Goal: Obtain resource: Download file/media

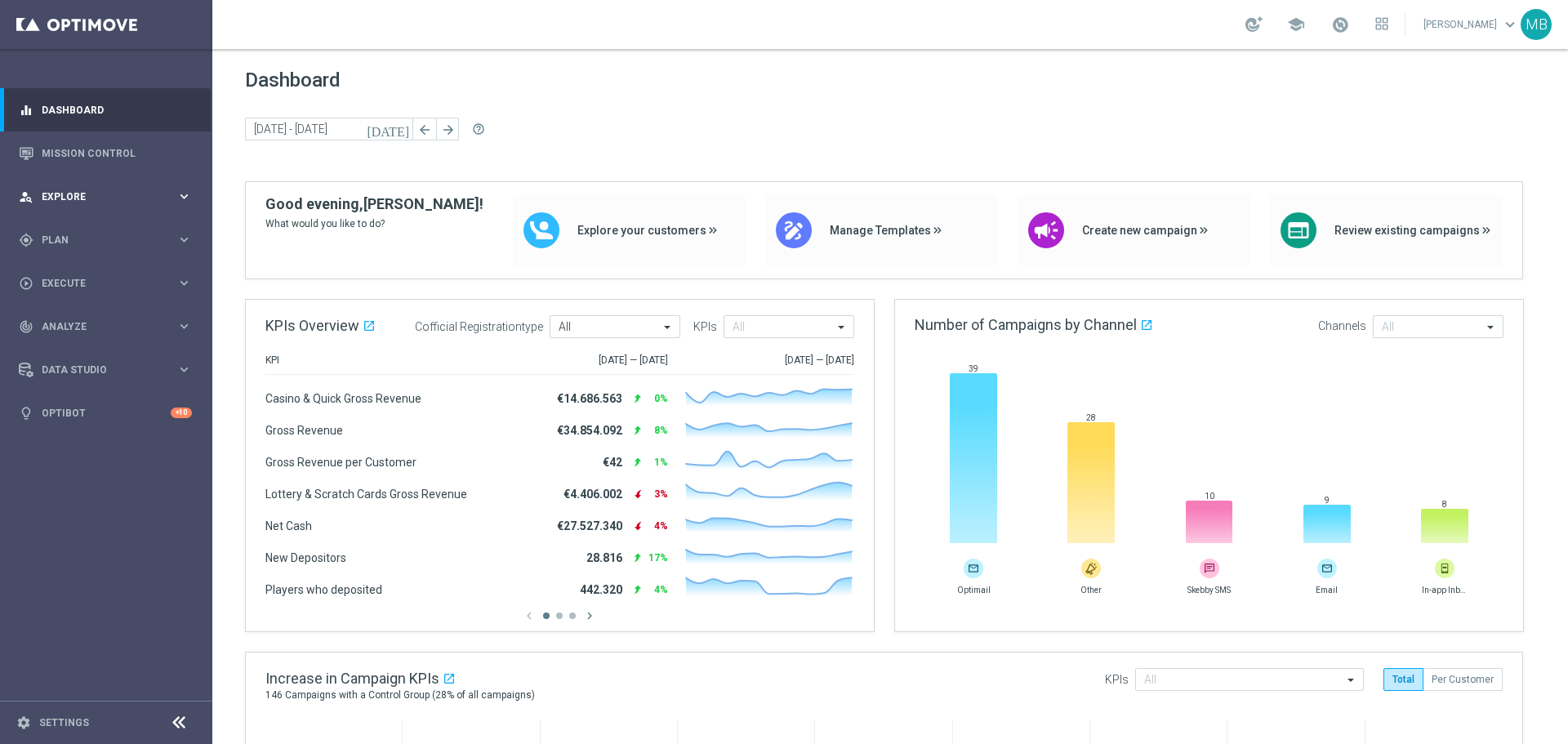
click at [160, 193] on span "Explore" at bounding box center [109, 197] width 134 height 10
click at [106, 423] on div "gps_fixed Plan keyboard_arrow_right" at bounding box center [105, 436] width 211 height 43
click at [108, 330] on accordion "Templates keyboard_arrow_right Optimail OptiMobile In-App OptiMobile Push Optip…" at bounding box center [126, 323] width 169 height 25
click at [99, 326] on span "Templates" at bounding box center [101, 323] width 117 height 10
click at [125, 344] on link "Optimail" at bounding box center [110, 347] width 120 height 13
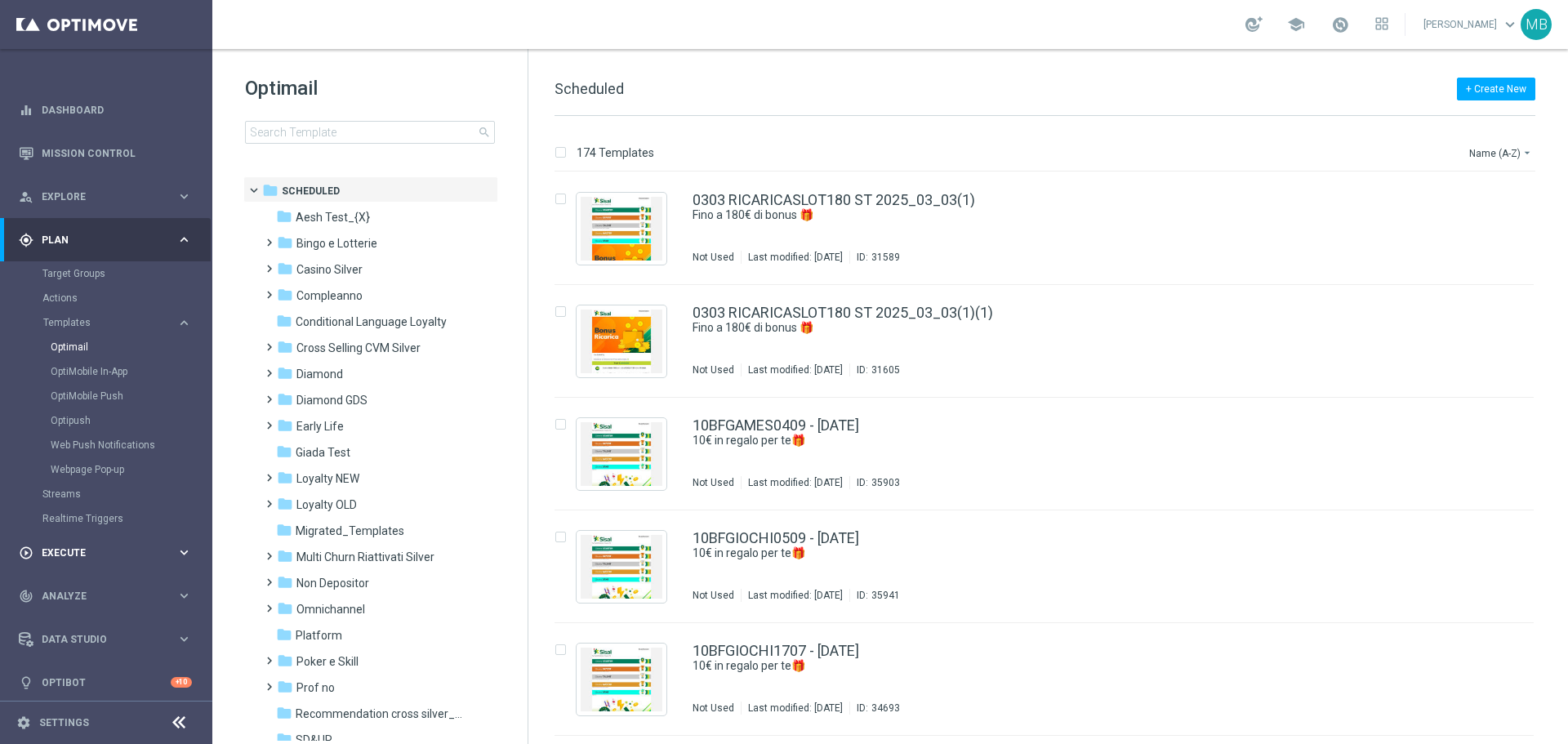
click at [139, 542] on div "play_circle_outline Execute keyboard_arrow_right" at bounding box center [105, 553] width 211 height 43
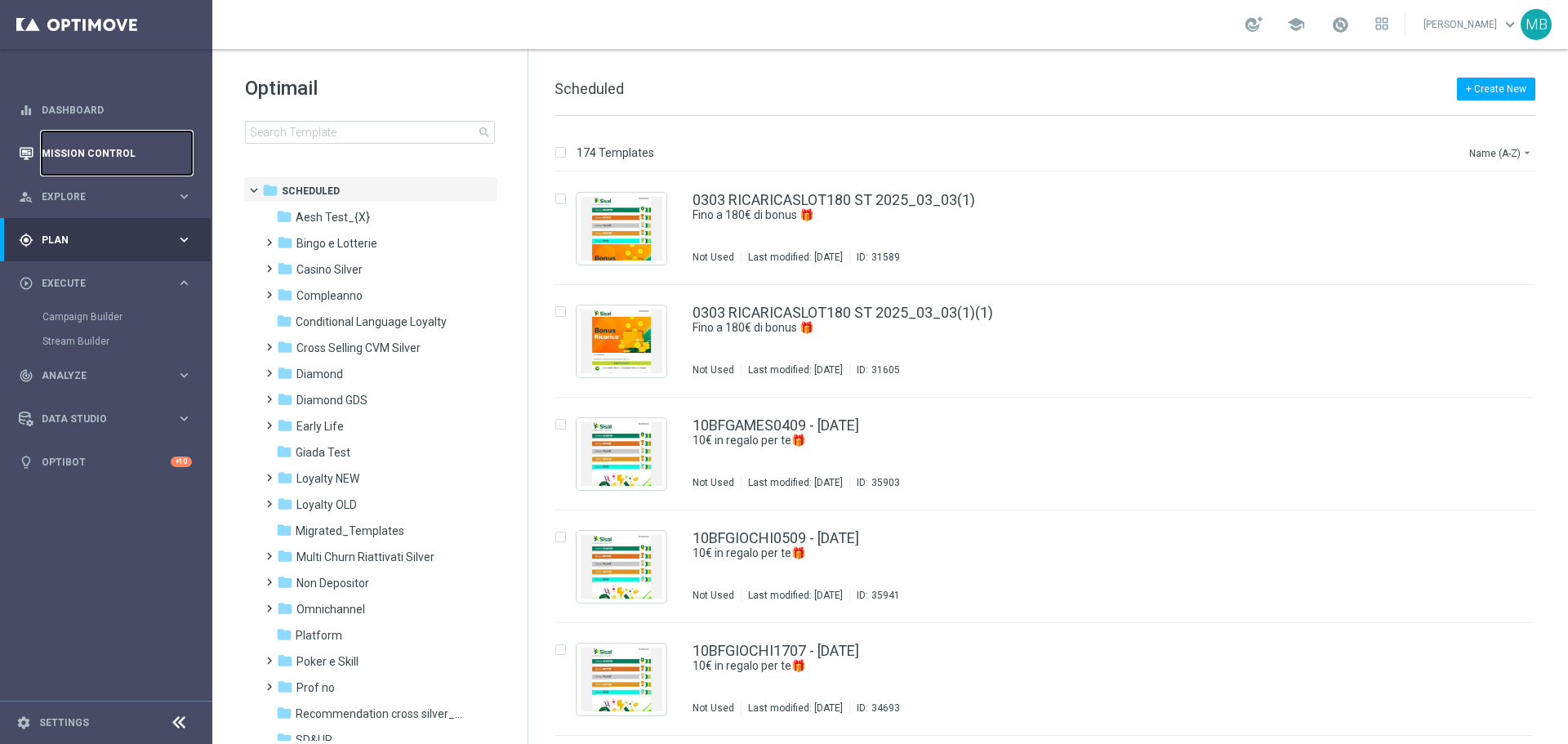
click at [114, 162] on link "Mission Control" at bounding box center [116, 153] width 150 height 43
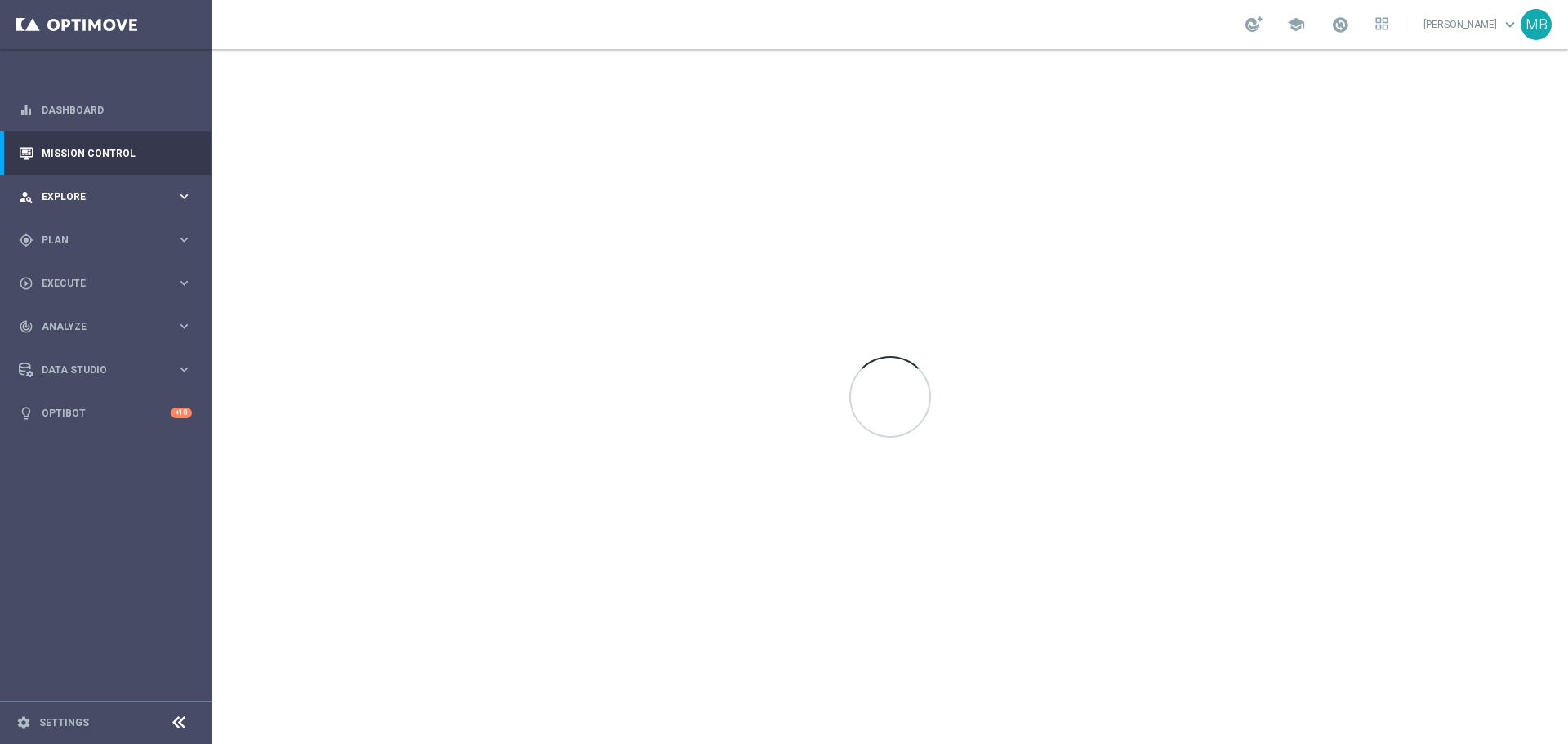
click at [107, 193] on span "Explore" at bounding box center [109, 197] width 134 height 10
click at [112, 445] on div "gps_fixed Plan keyboard_arrow_right" at bounding box center [105, 436] width 211 height 43
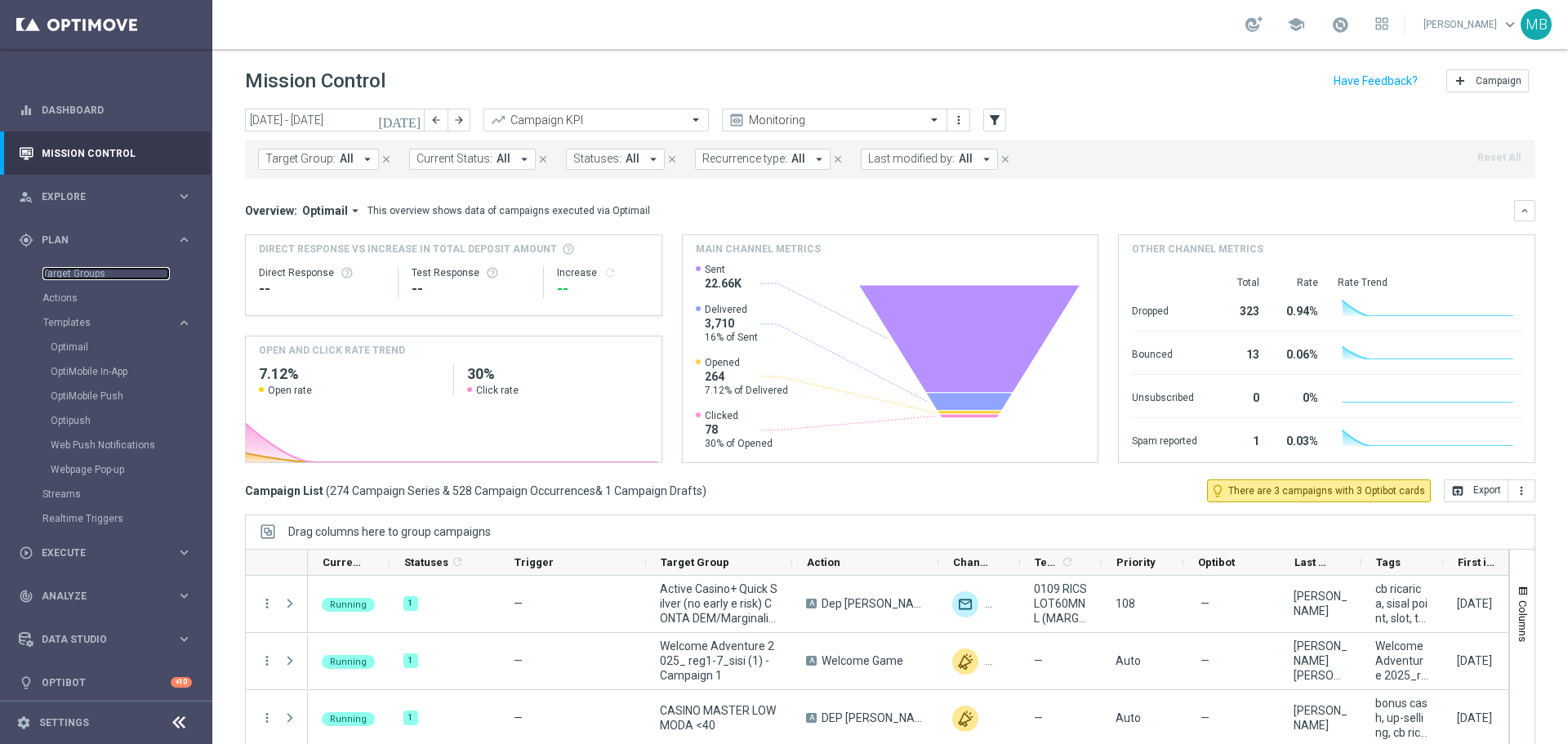
click at [103, 267] on div "Target Groups" at bounding box center [126, 274] width 169 height 25
click at [90, 267] on div "Target Groups" at bounding box center [126, 274] width 169 height 25
click at [72, 268] on link "Target Groups" at bounding box center [105, 274] width 127 height 13
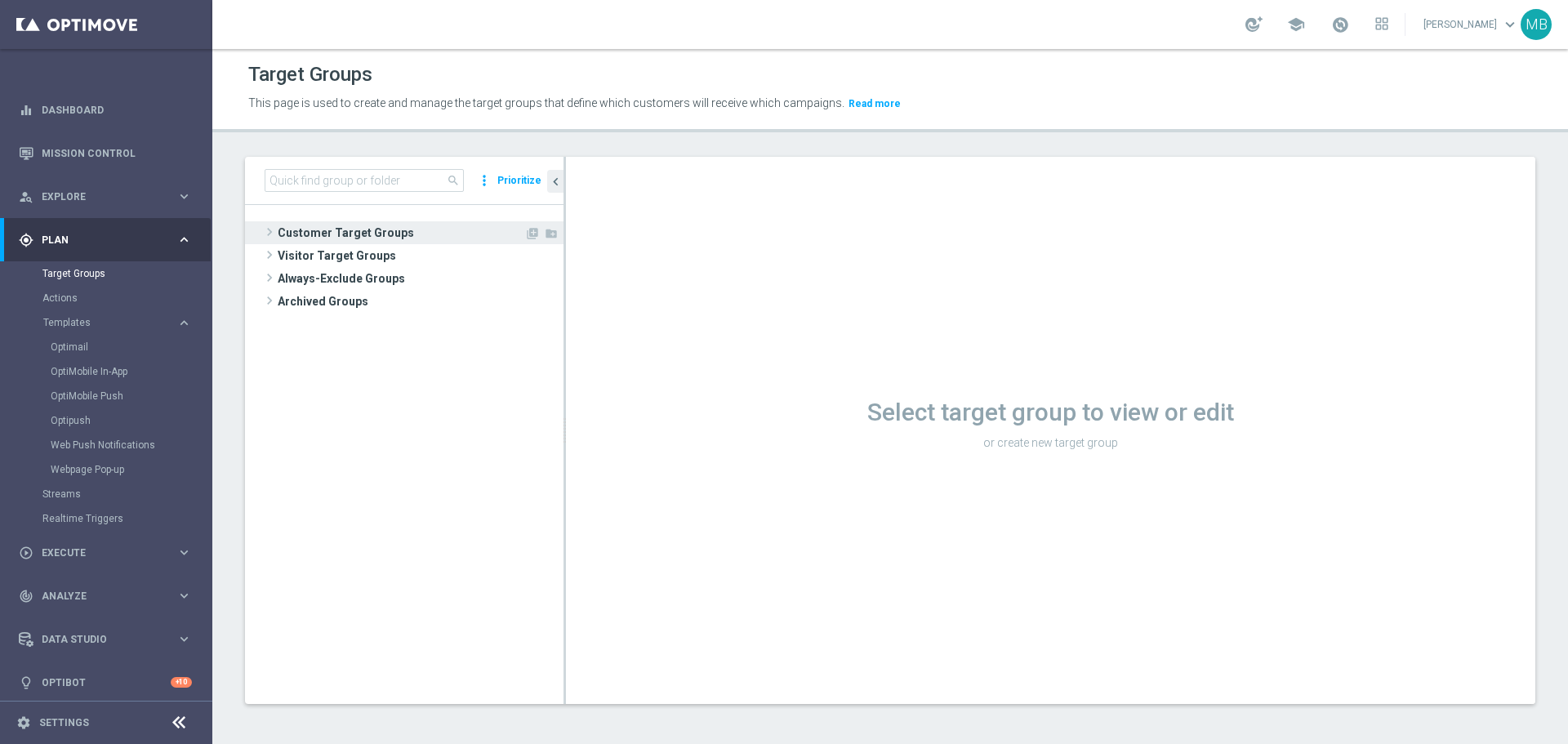
click at [305, 231] on span "Customer Target Groups" at bounding box center [401, 233] width 247 height 23
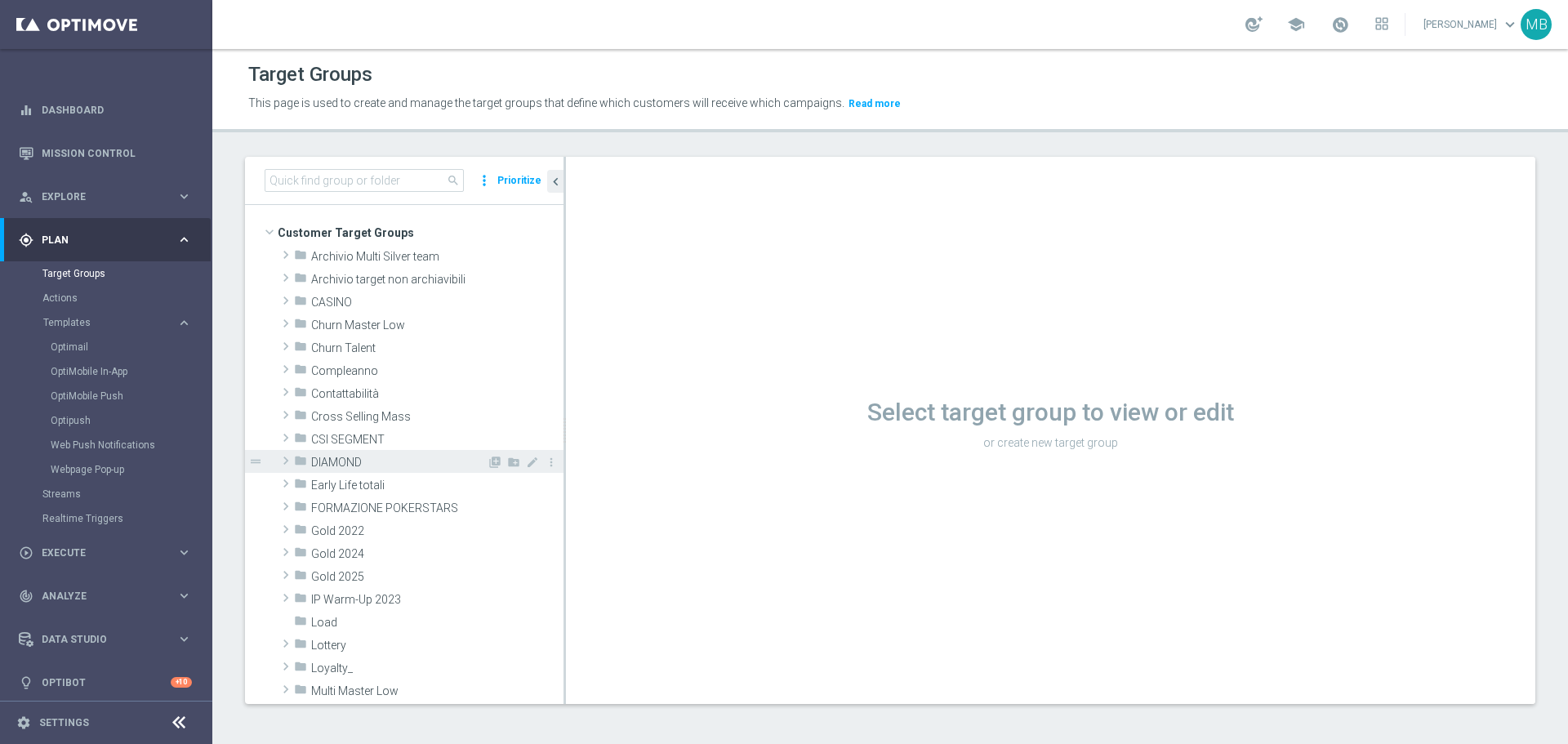
click at [351, 457] on span "DIAMOND" at bounding box center [399, 463] width 176 height 14
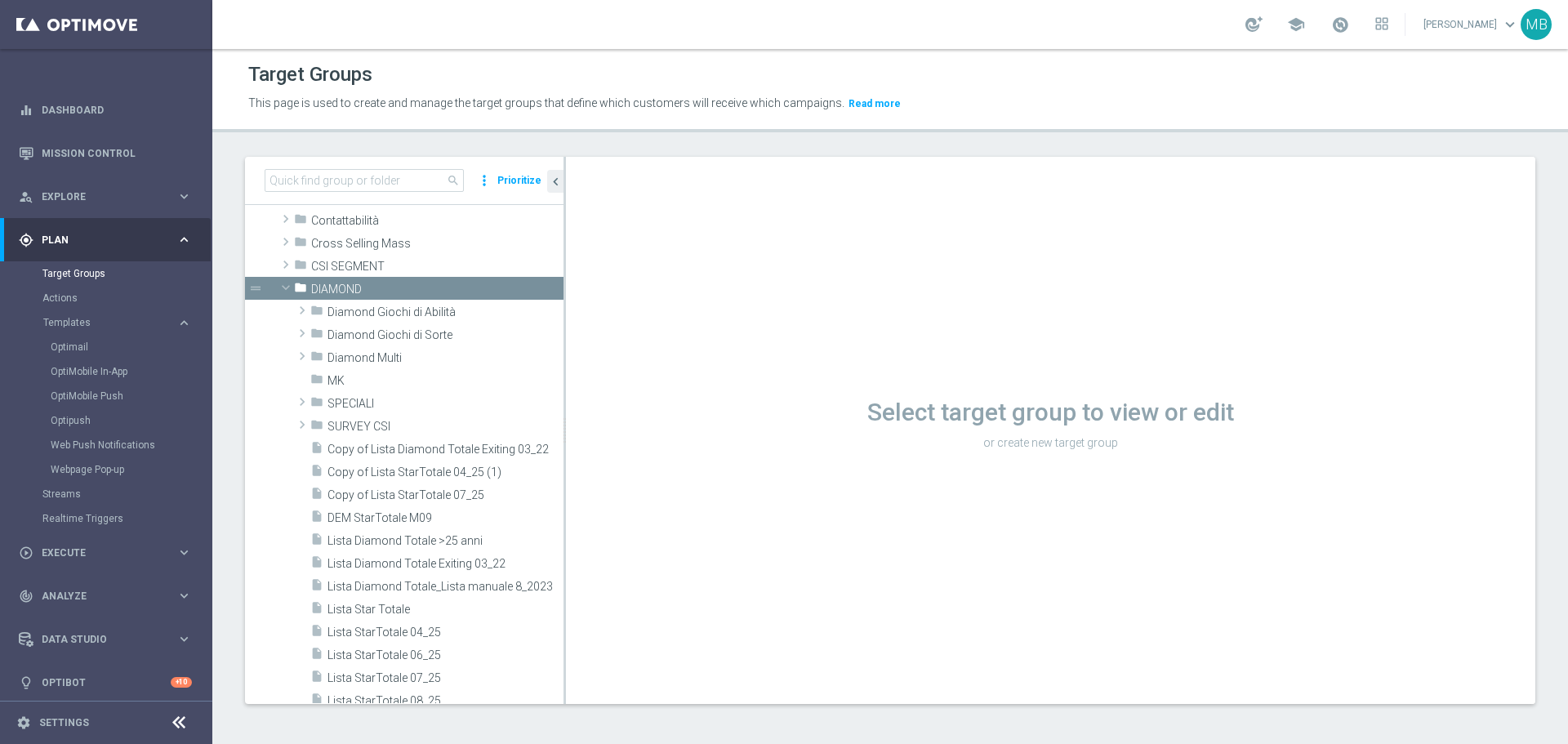
scroll to position [169, 0]
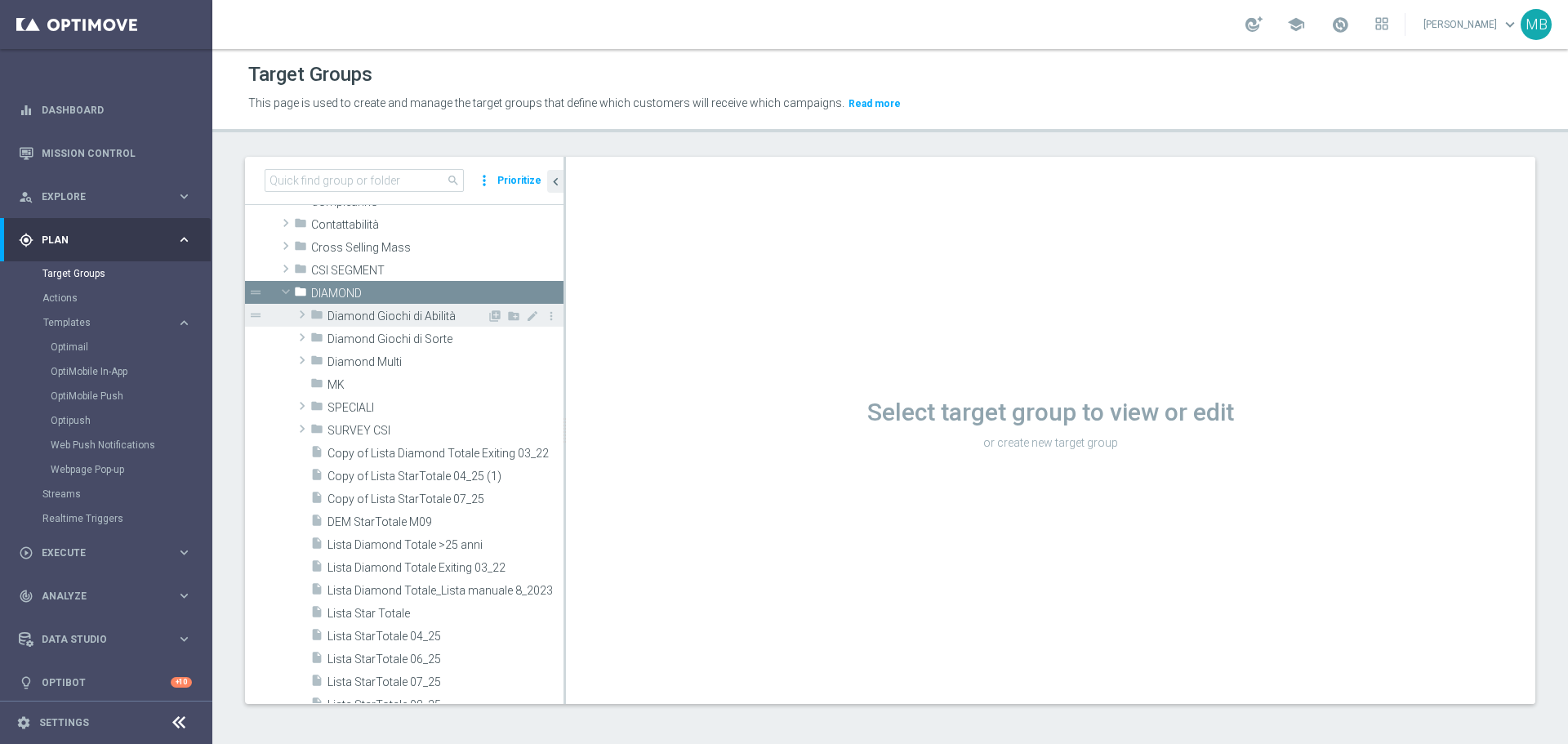
click at [427, 316] on span "Diamond Giochi di Abilità" at bounding box center [408, 316] width 159 height 14
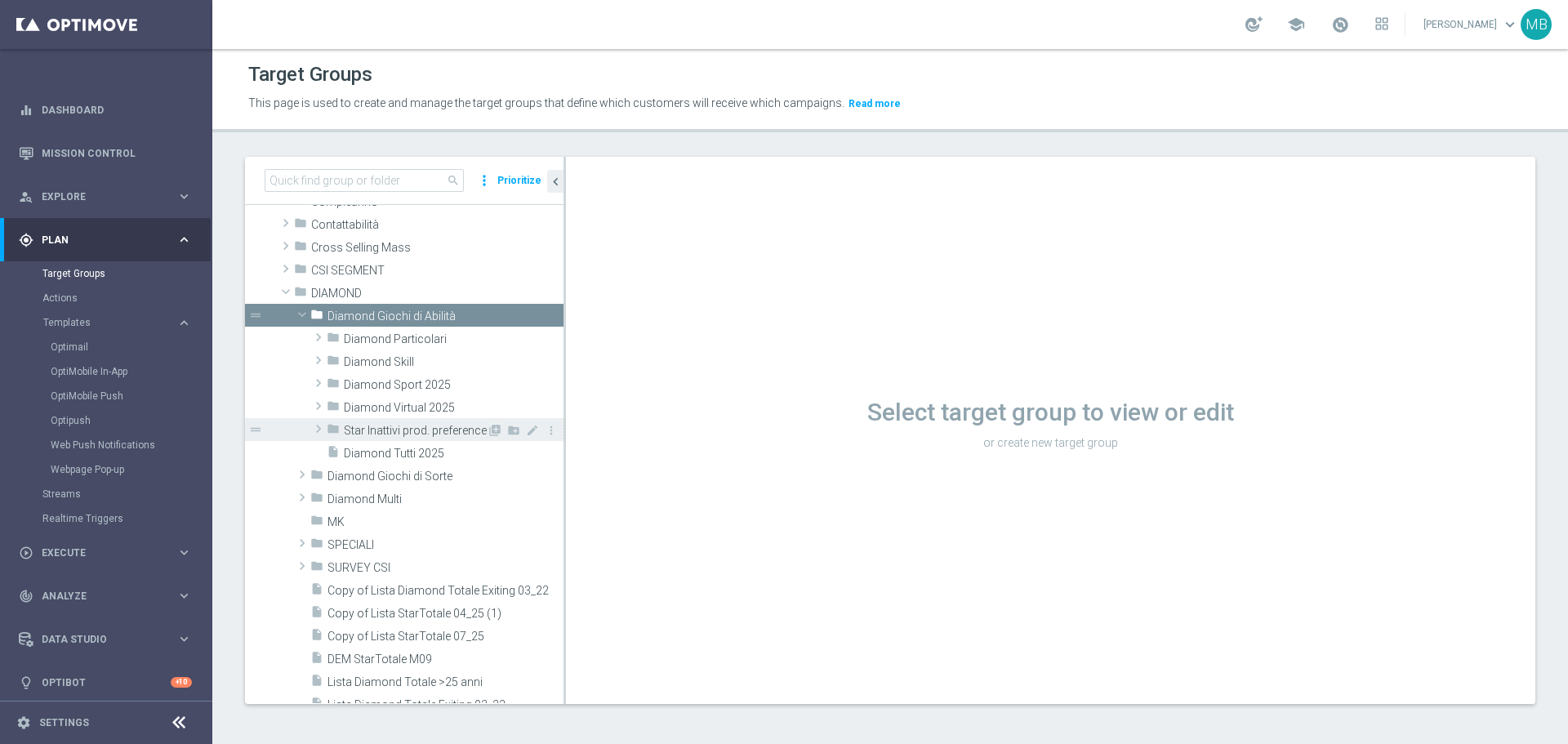
click at [318, 430] on span at bounding box center [319, 429] width 17 height 20
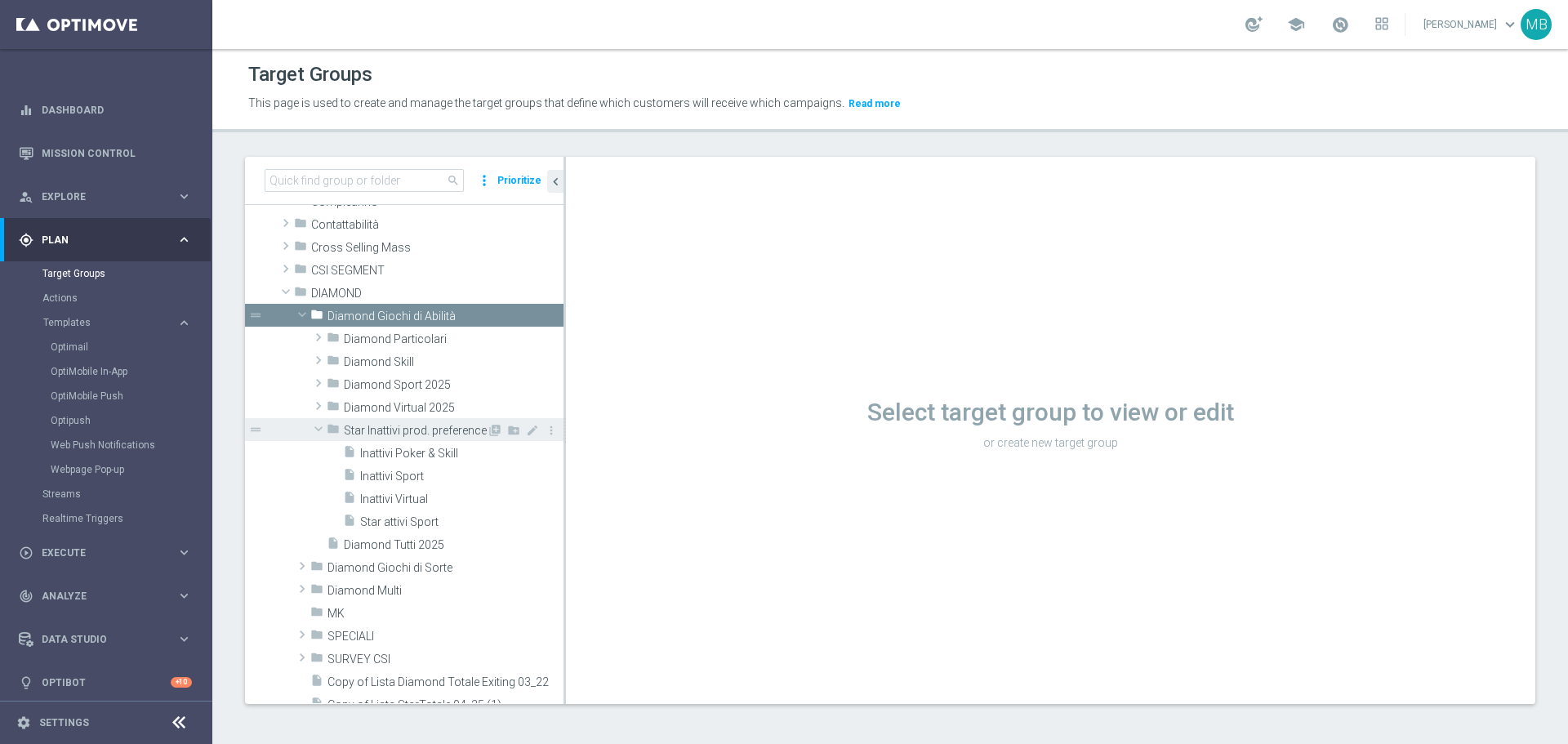
click at [318, 430] on span at bounding box center [319, 429] width 20 height 17
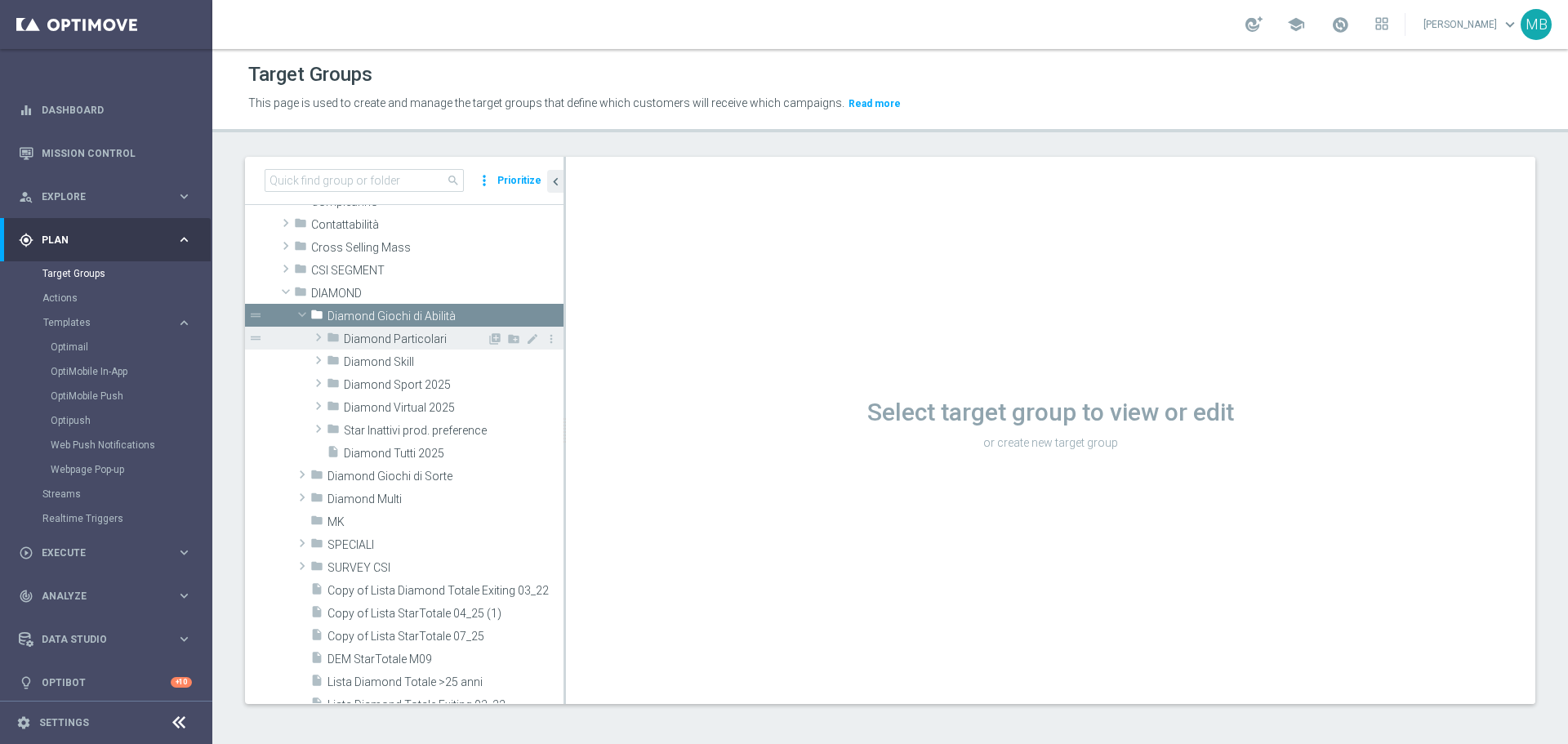
click at [314, 333] on span at bounding box center [319, 338] width 17 height 20
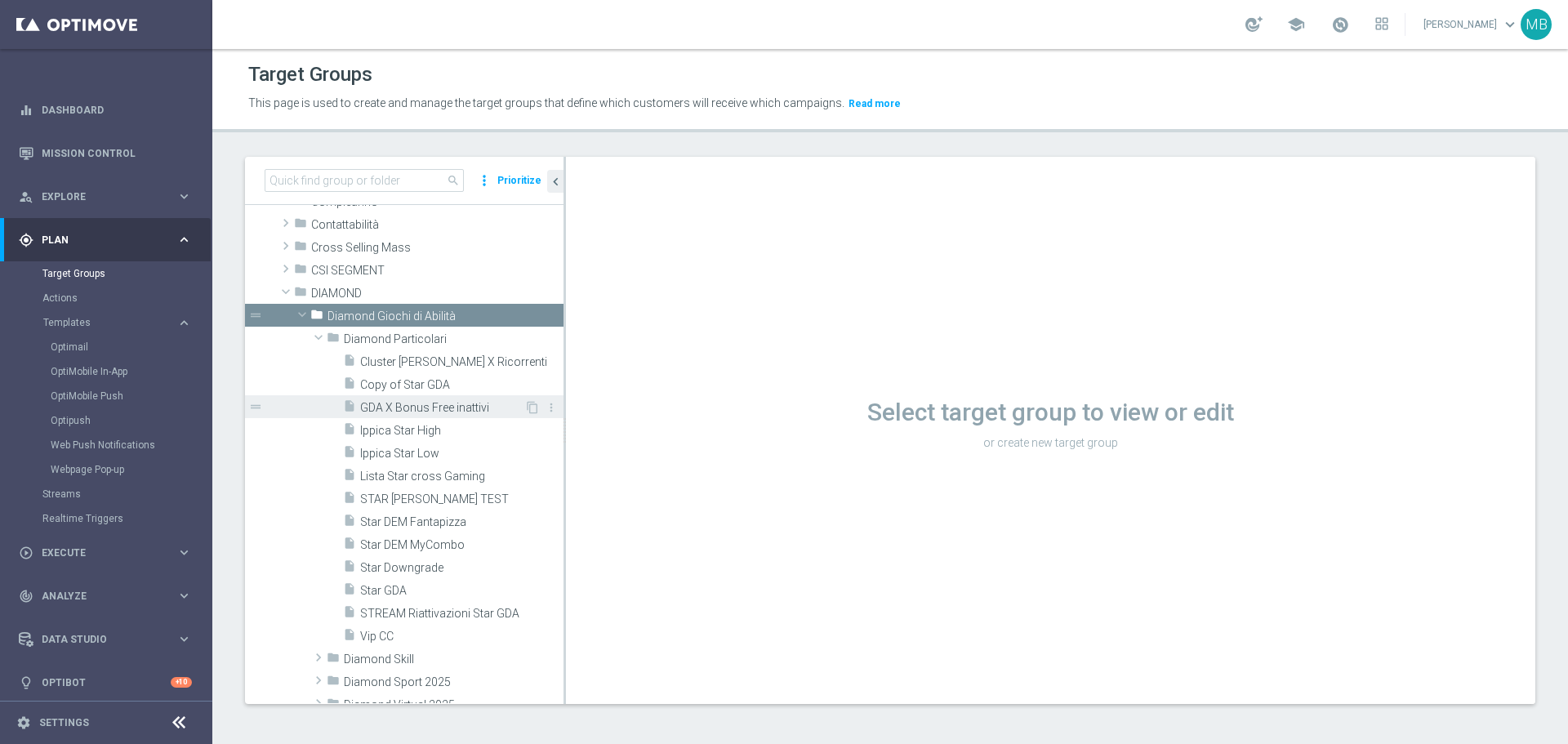
click at [447, 411] on span "GDA X Bonus Free inattivi" at bounding box center [442, 408] width 164 height 14
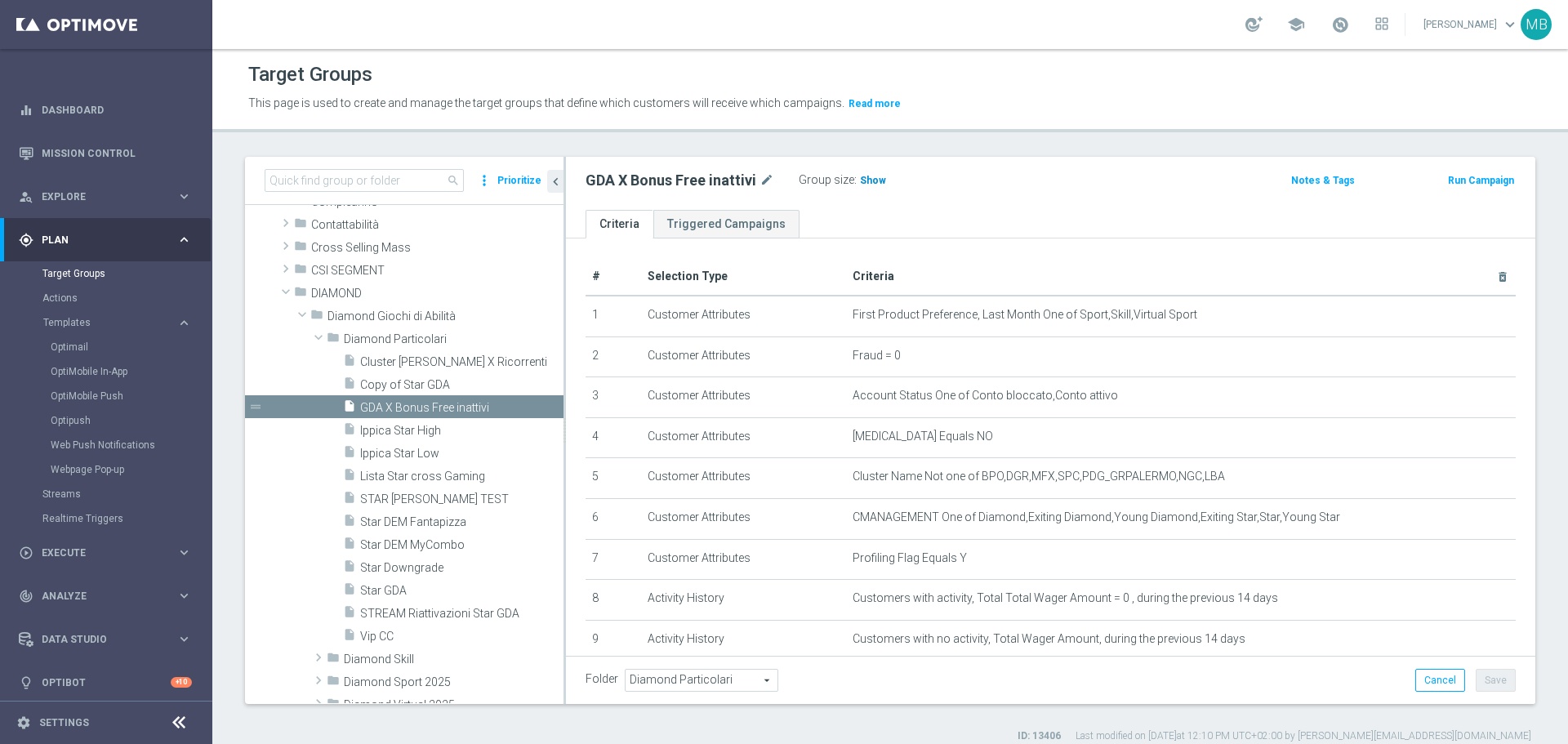
click at [866, 176] on span "Show" at bounding box center [872, 181] width 26 height 12
click at [862, 182] on span "38" at bounding box center [868, 183] width 15 height 16
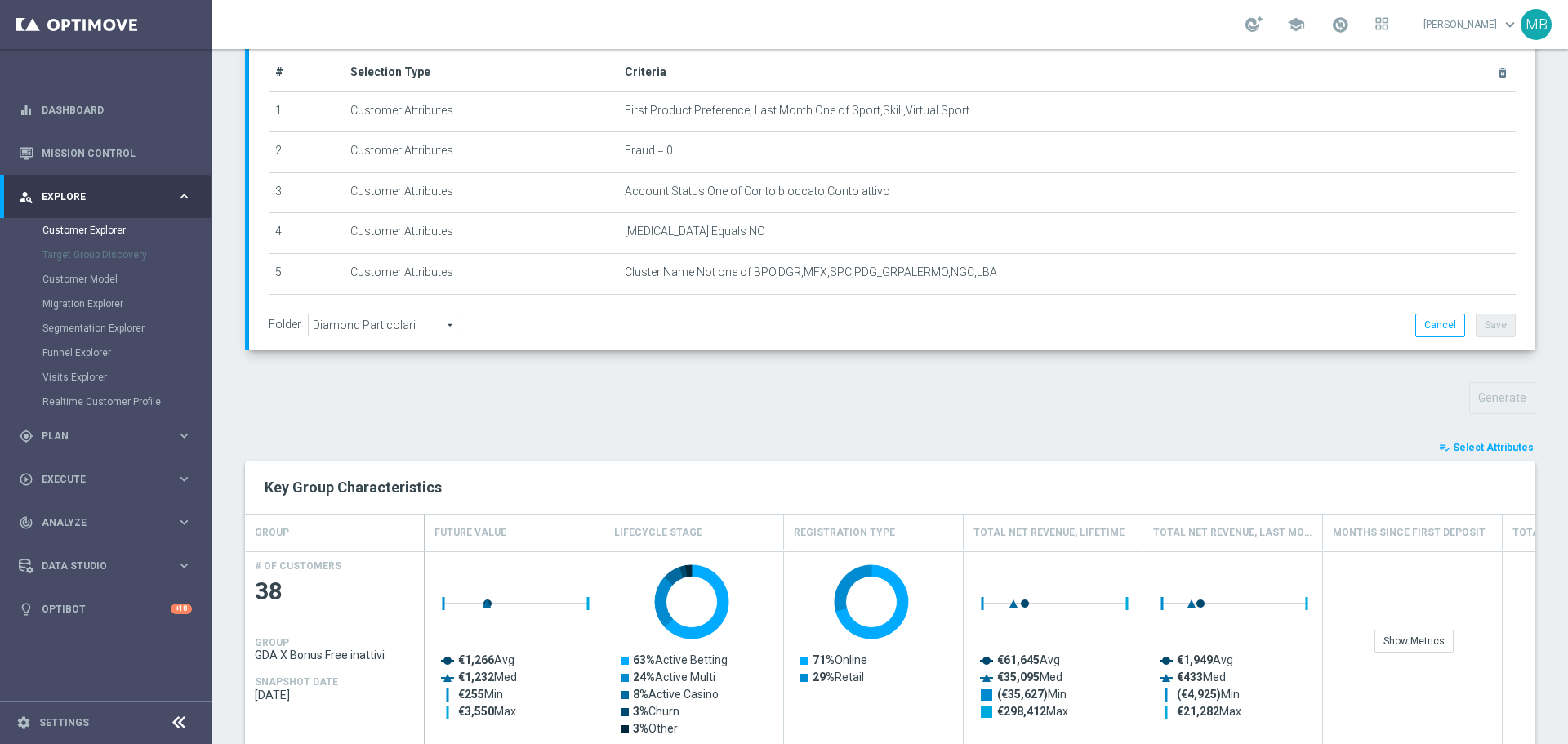
scroll to position [243, 0]
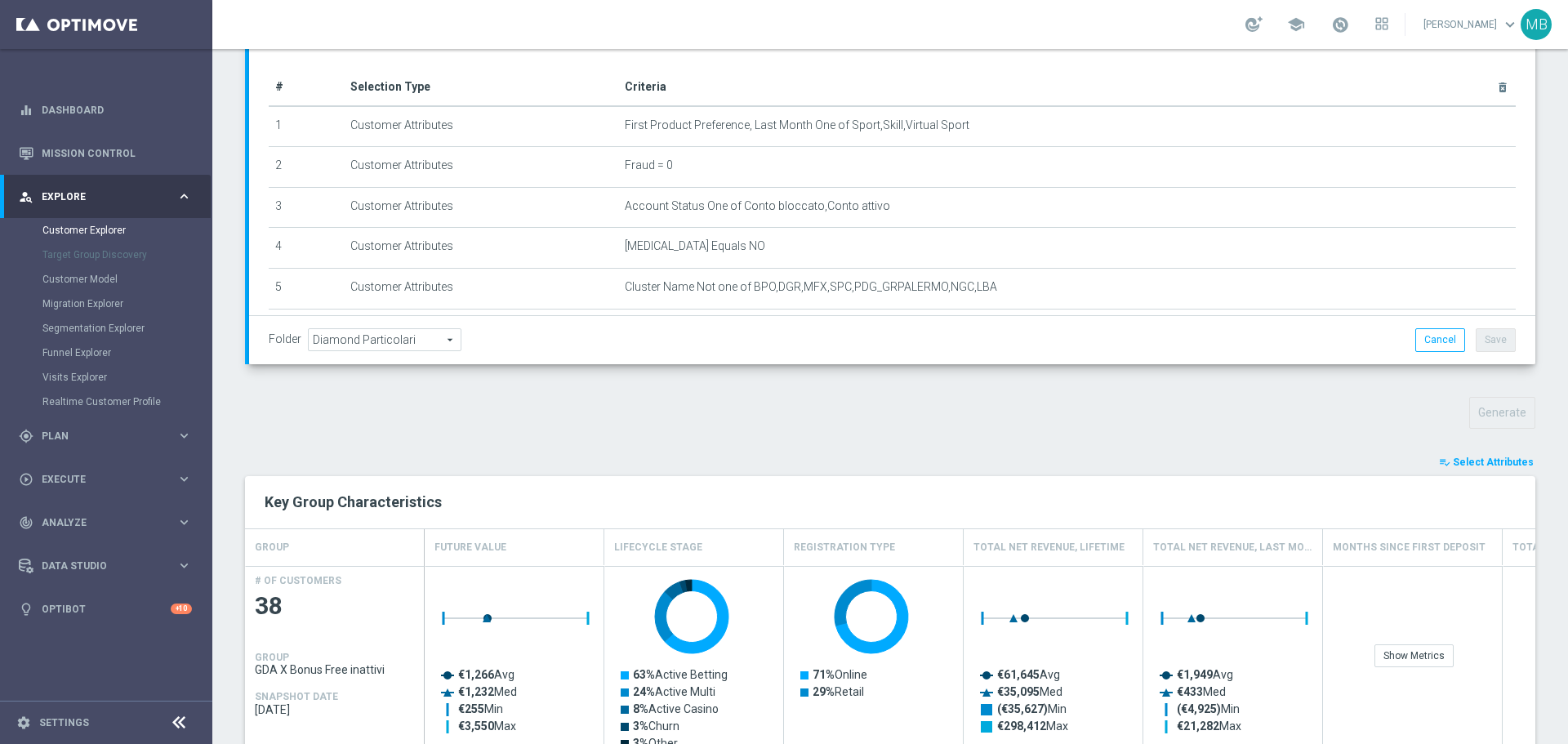
click at [1458, 461] on span "Select Attributes" at bounding box center [1492, 463] width 81 height 12
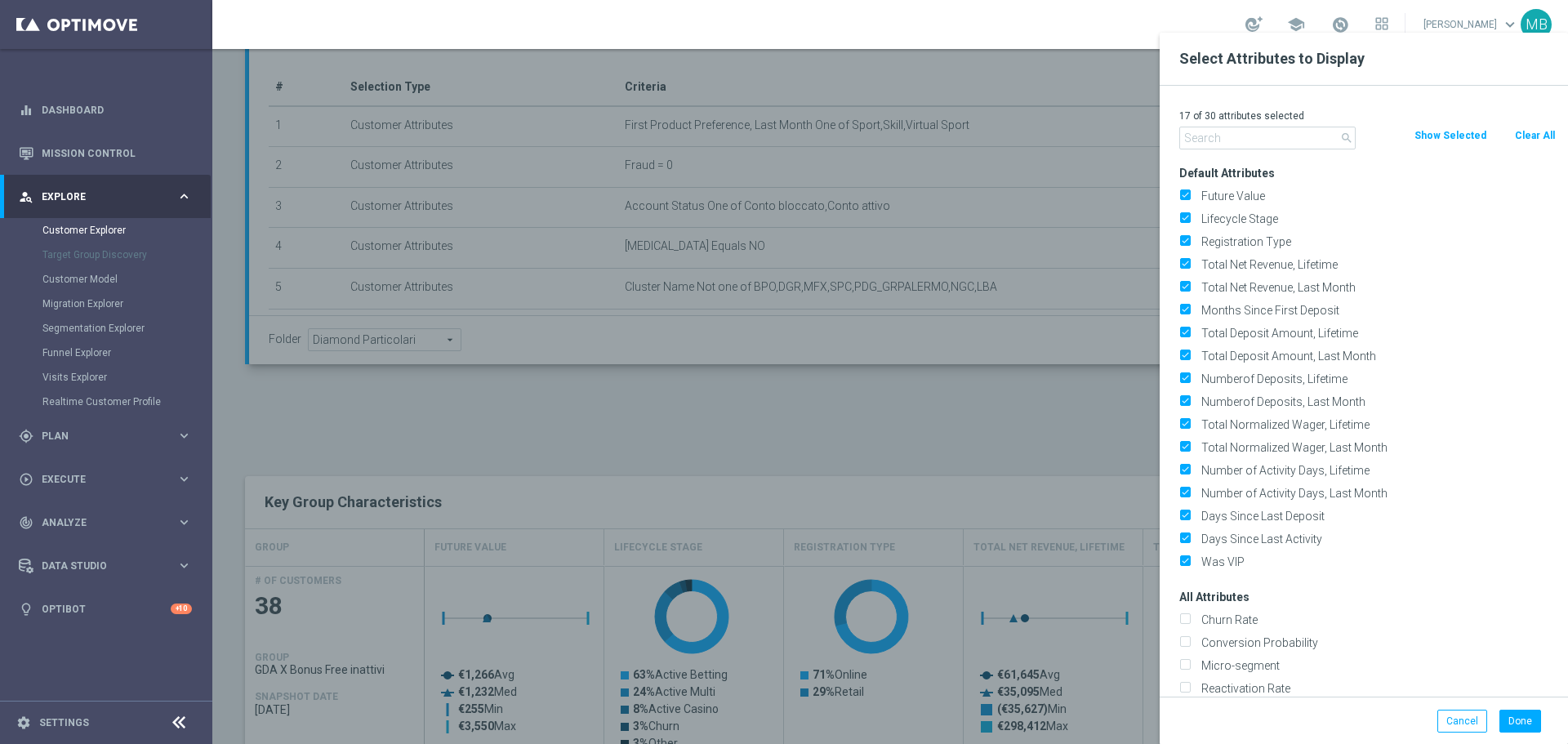
click at [1298, 149] on div "17 of 30 attributes selected search Clear All Show Selected Default Attributes …" at bounding box center [1364, 391] width 408 height 611
click at [1299, 148] on input "text" at bounding box center [1268, 138] width 177 height 23
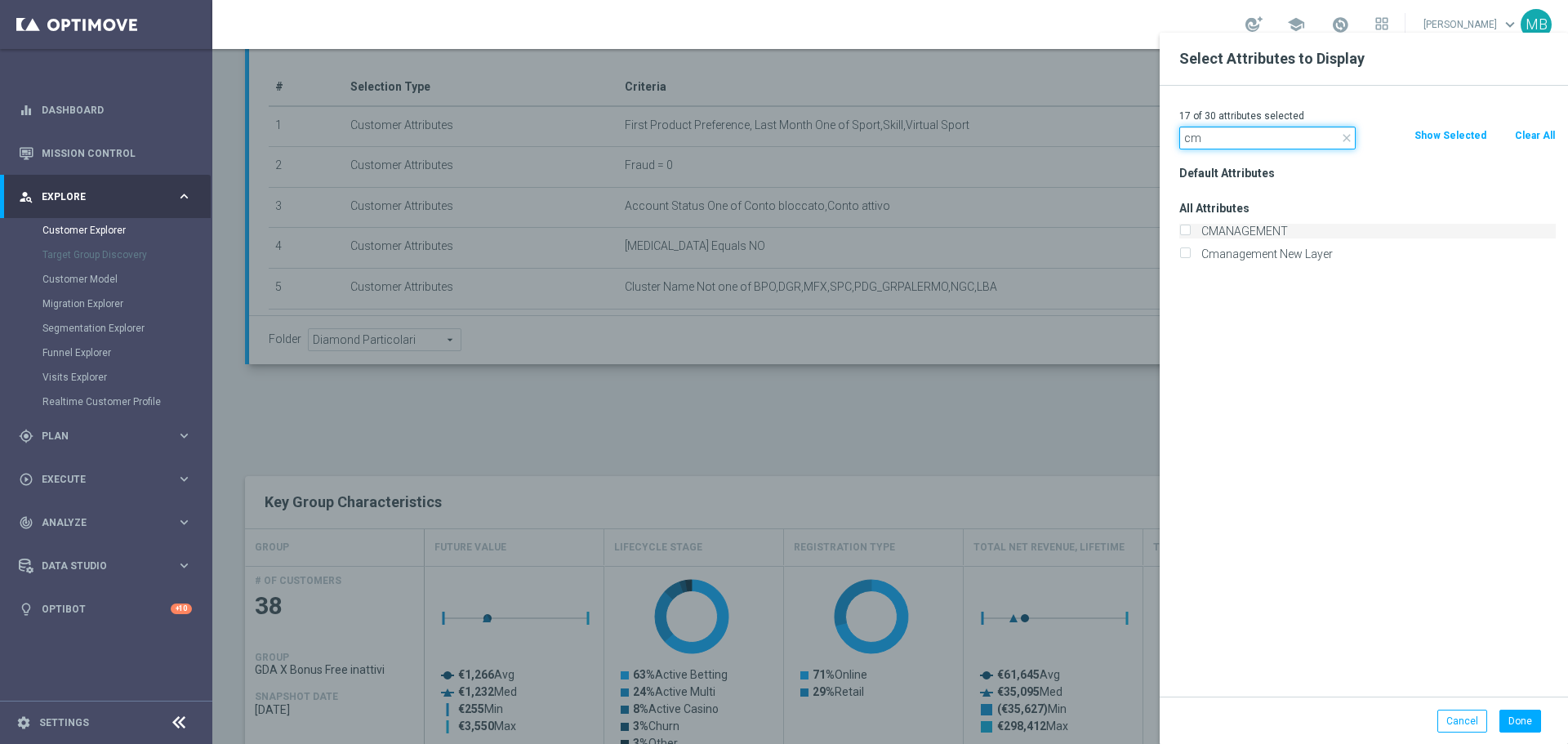
type input "cm"
click at [1194, 227] on div "CMANAGEMENT" at bounding box center [1368, 232] width 377 height 15
click at [1190, 228] on div "CMANAGEMENT" at bounding box center [1368, 232] width 377 height 15
click at [1189, 228] on input "CMANAGEMENT" at bounding box center [1185, 232] width 11 height 11
checkbox input "true"
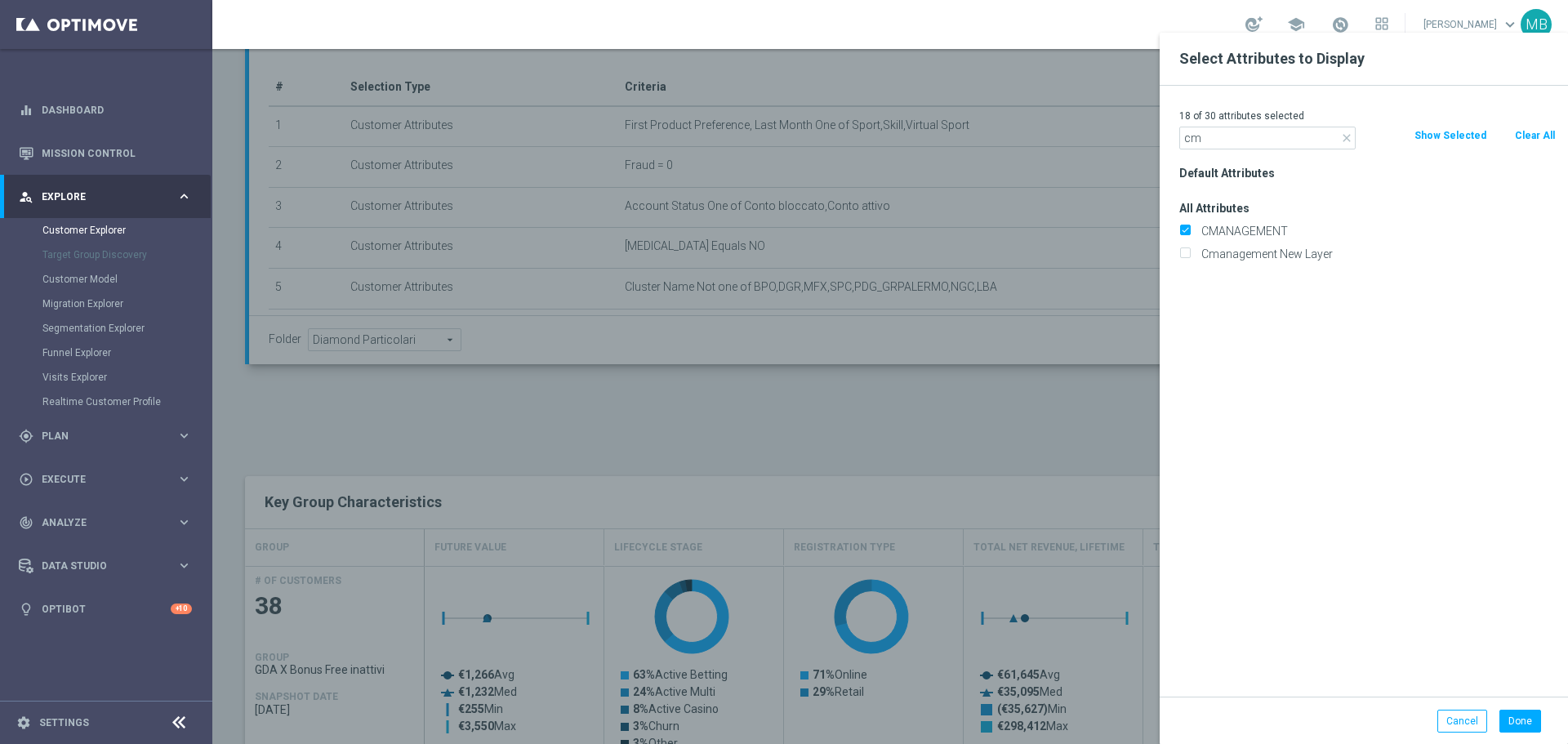
click at [1218, 150] on div "18 of 30 attributes selected close cm Clear All Show Selected Default Attribute…" at bounding box center [1364, 391] width 408 height 611
click at [1225, 118] on p "18 of 30 attributes selected" at bounding box center [1368, 116] width 377 height 13
click at [1223, 136] on input "cm" at bounding box center [1268, 138] width 177 height 23
type input "c"
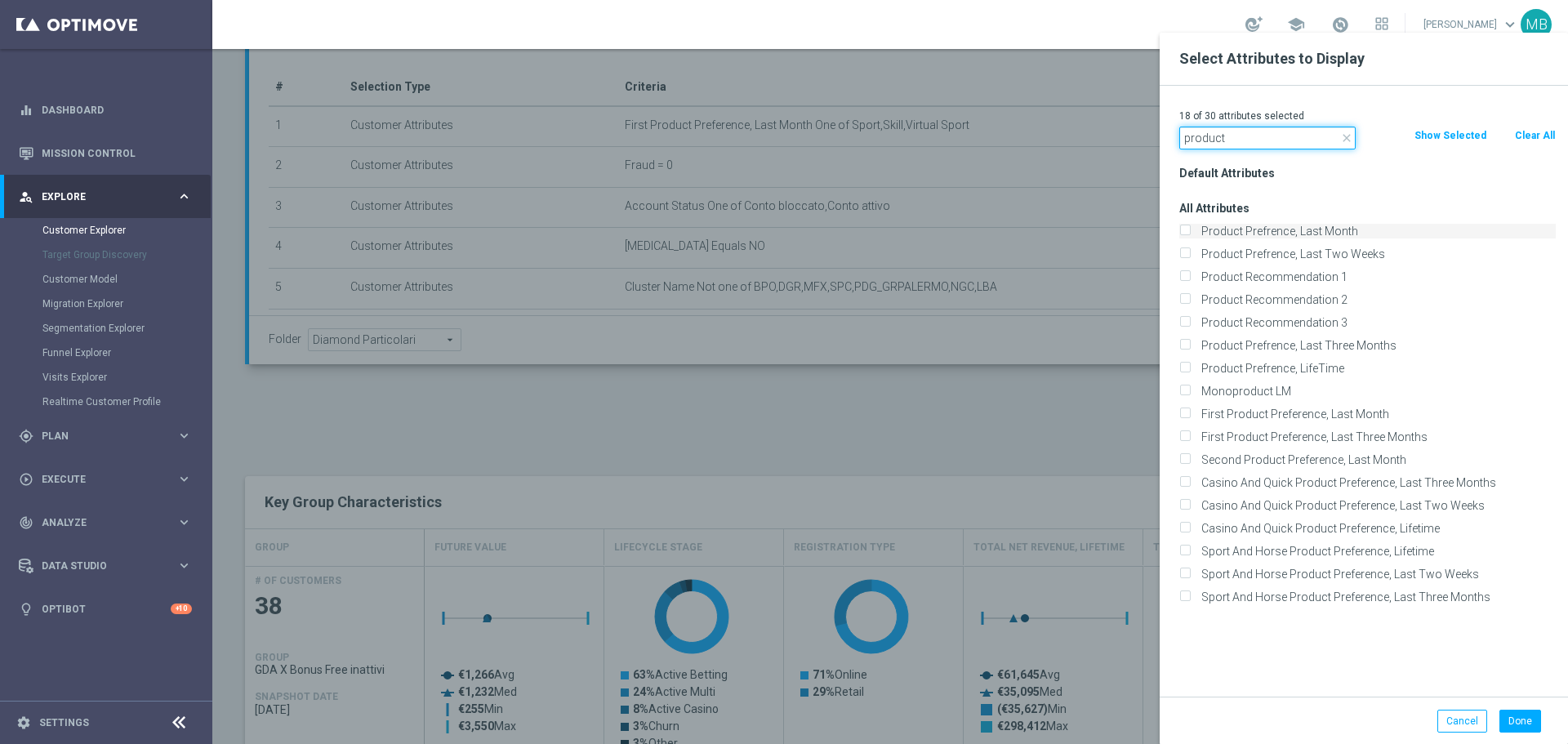
type input "product"
click at [1185, 235] on input "Product Prefrence, Last Month" at bounding box center [1185, 232] width 11 height 11
checkbox input "true"
click at [1183, 345] on input "Product Prefrence, Last Three Months" at bounding box center [1185, 347] width 11 height 11
checkbox input "true"
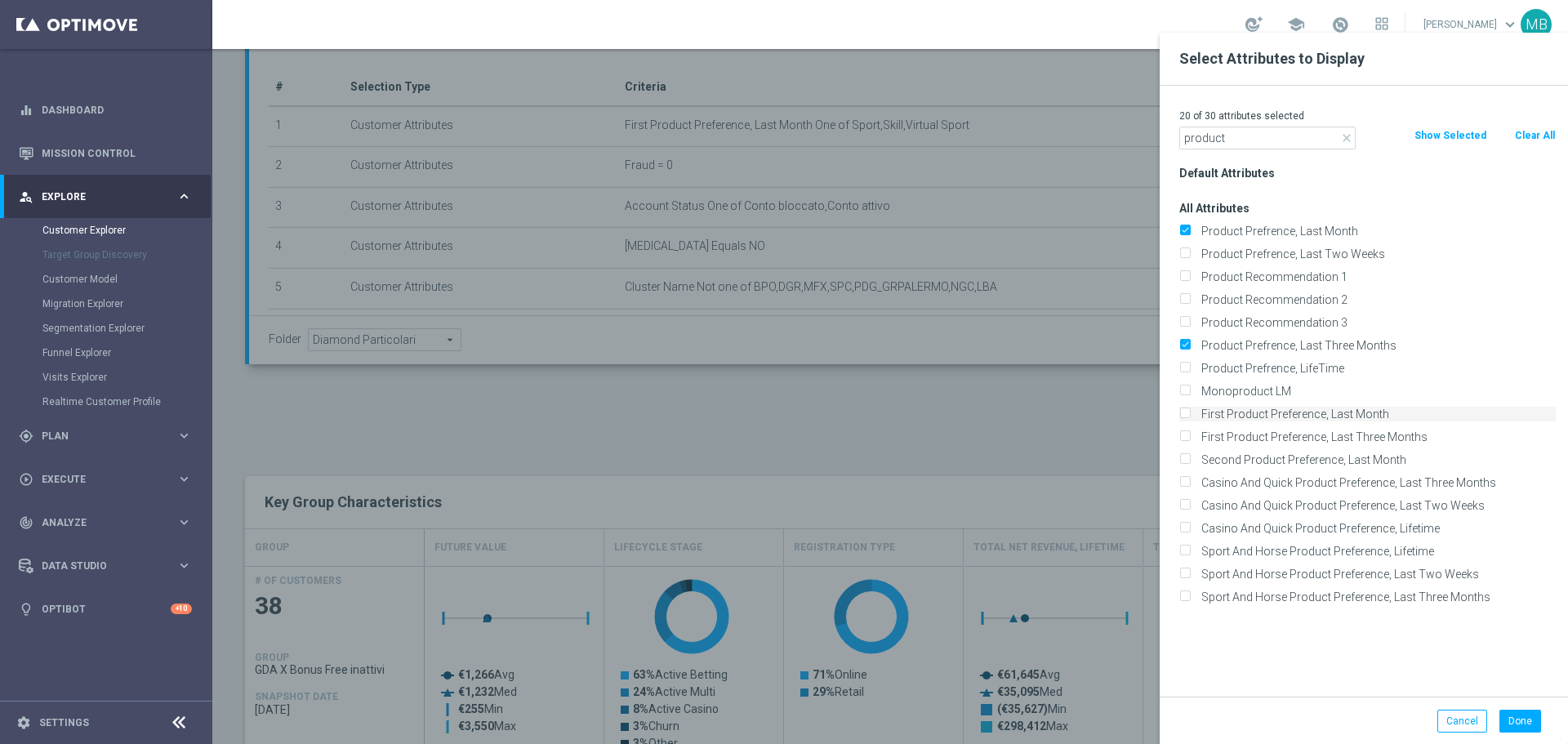
click at [1186, 420] on input "First Product Preference, Last Month" at bounding box center [1185, 416] width 11 height 11
checkbox input "true"
click at [1188, 436] on input "First Product Preference, Last Three Months" at bounding box center [1185, 438] width 11 height 11
checkbox input "true"
click at [1526, 722] on button "Done" at bounding box center [1520, 722] width 42 height 23
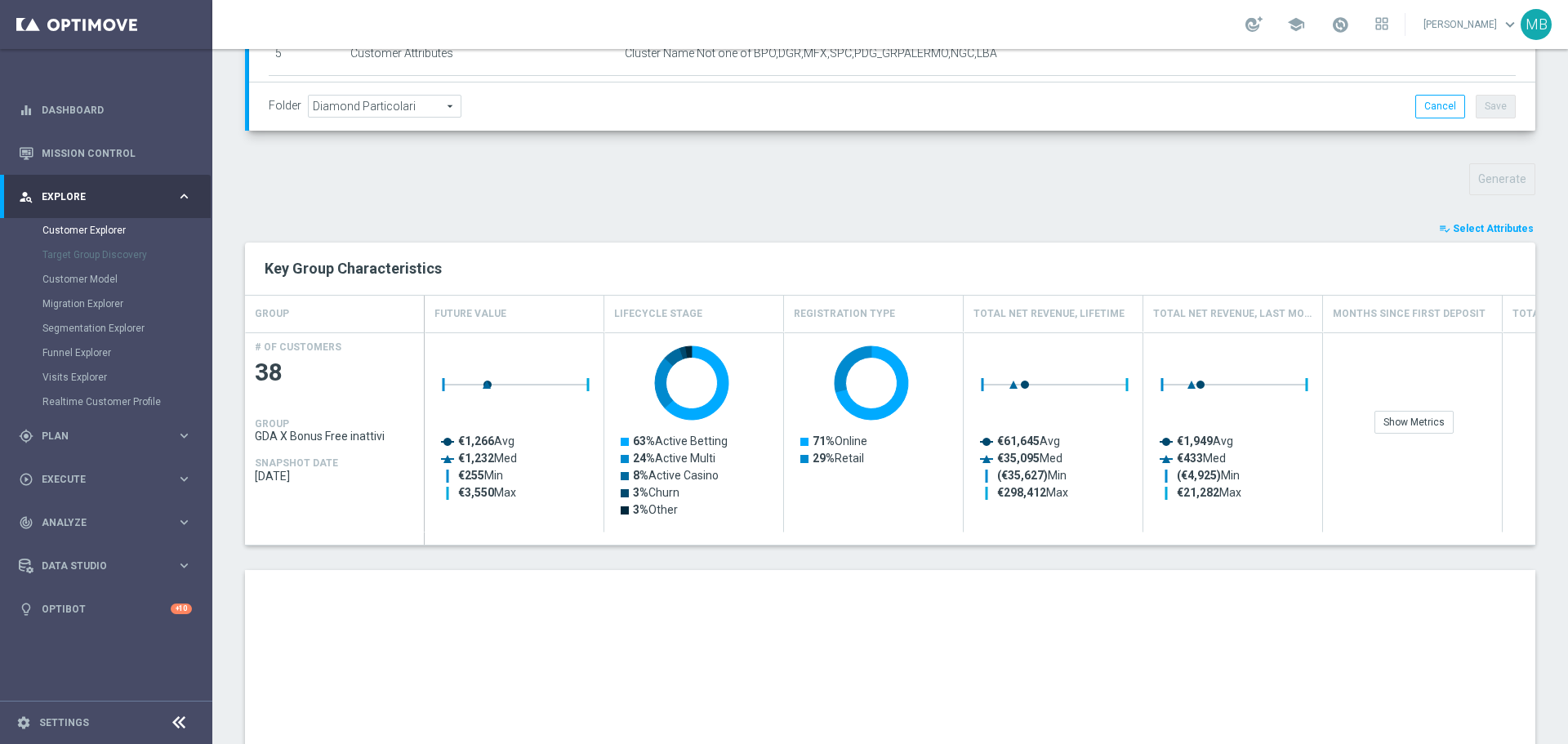
scroll to position [768, 0]
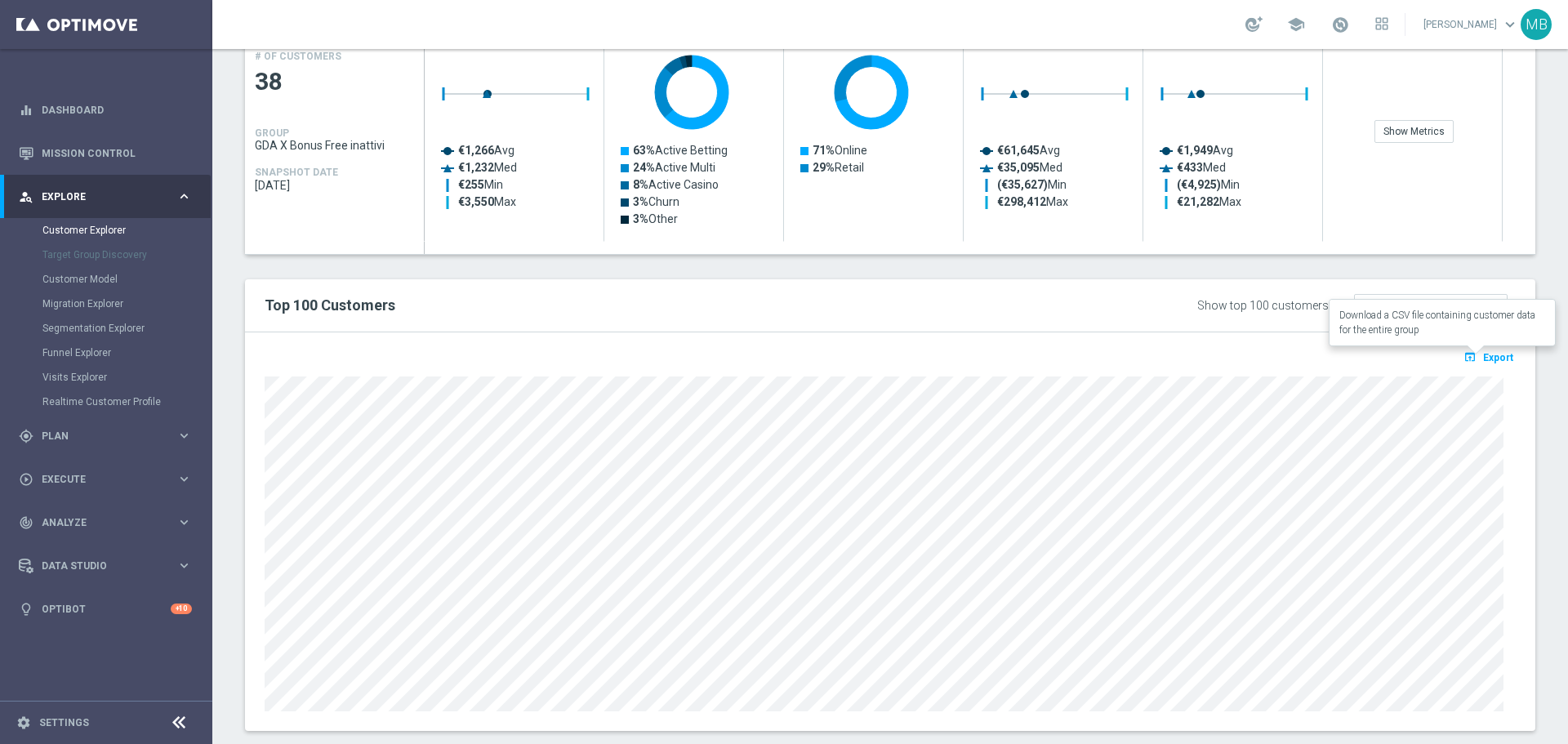
click at [1483, 356] on span "Export" at bounding box center [1498, 358] width 30 height 12
click at [1480, 356] on p "Loading" at bounding box center [1497, 360] width 36 height 13
drag, startPoint x: 1479, startPoint y: 356, endPoint x: 1284, endPoint y: 279, distance: 209.7
click at [1284, 279] on div "Top 100 Customers Show top 100 customers by Future Value Future Value arrow_dro…" at bounding box center [890, 306] width 1290 height 53
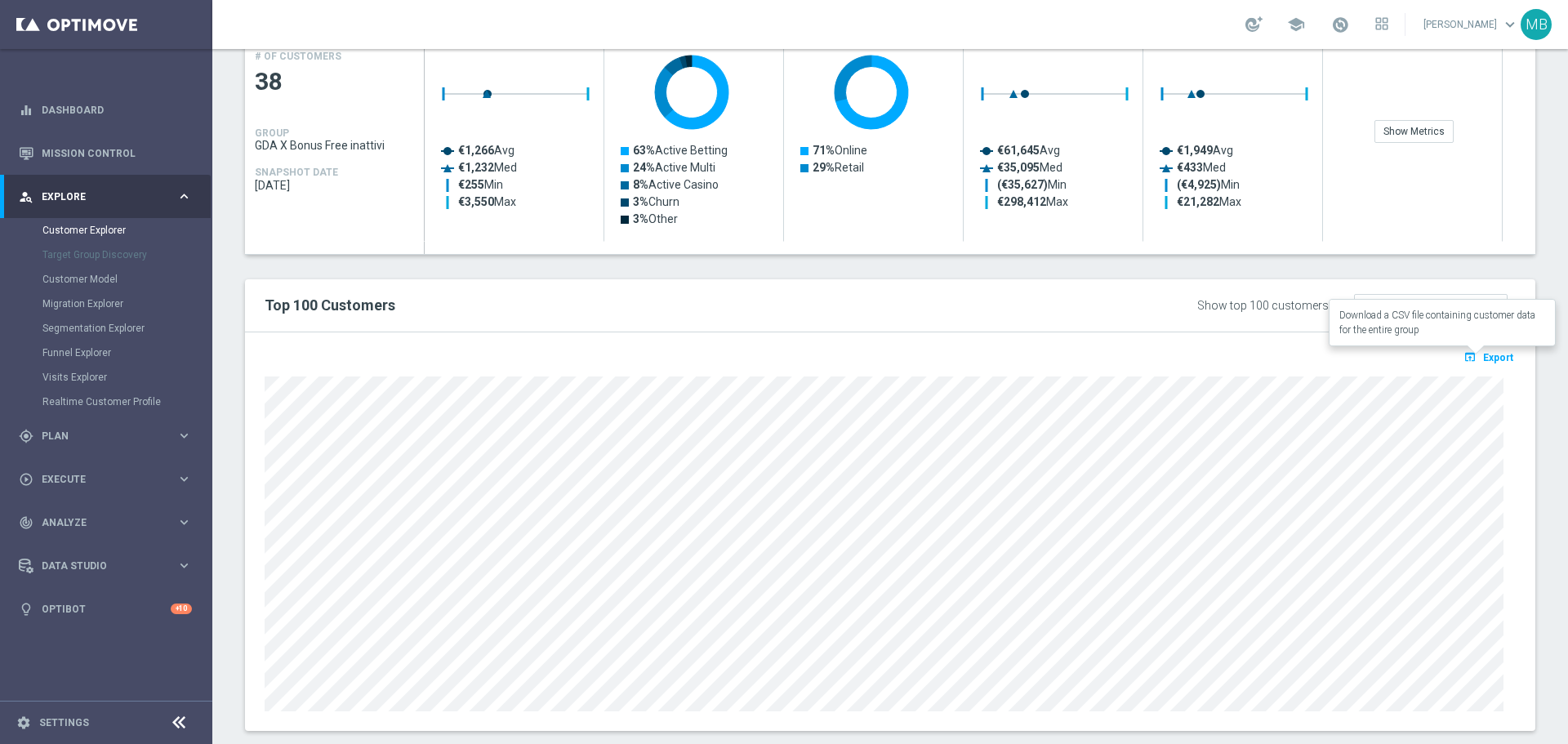
click at [1483, 357] on span "Export" at bounding box center [1498, 358] width 30 height 12
